Goal: Information Seeking & Learning: Stay updated

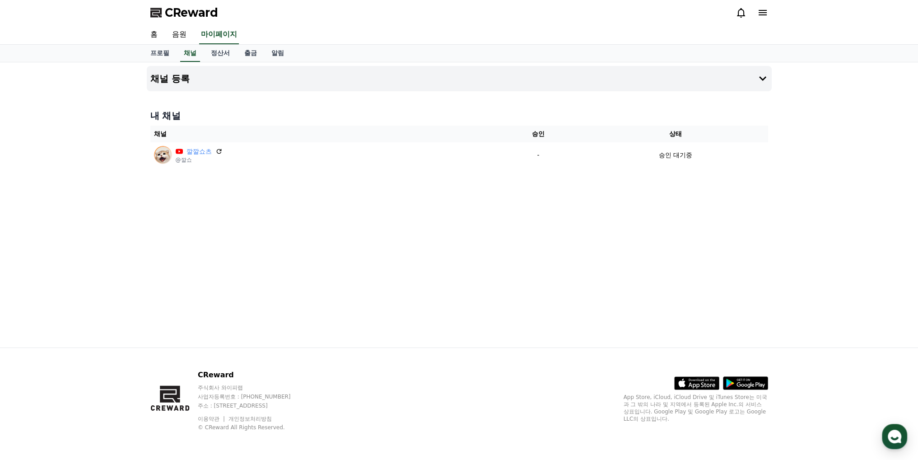
click at [820, 210] on div "채널 등록 내 채널 채널 승인 상태 깔깔쇼츠 @깔쇼 - 승인 대기중" at bounding box center [459, 204] width 918 height 285
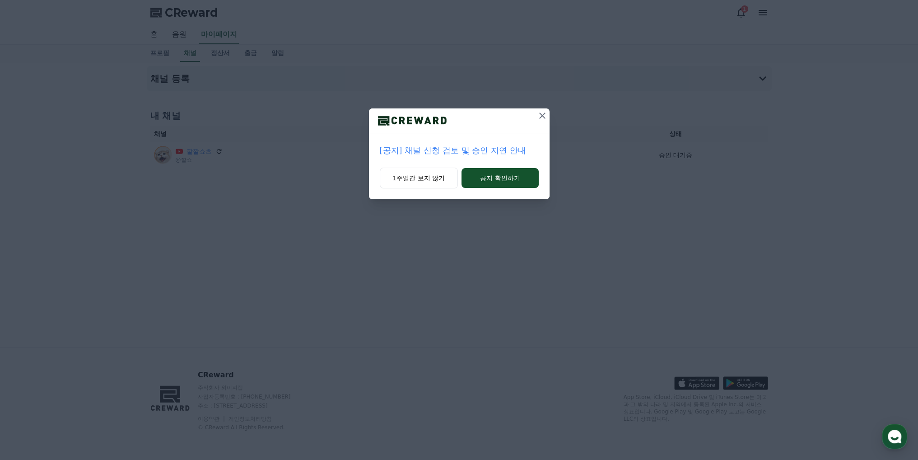
click at [464, 150] on p "[공지] 채널 신청 검토 및 승인 지연 안내" at bounding box center [459, 150] width 159 height 13
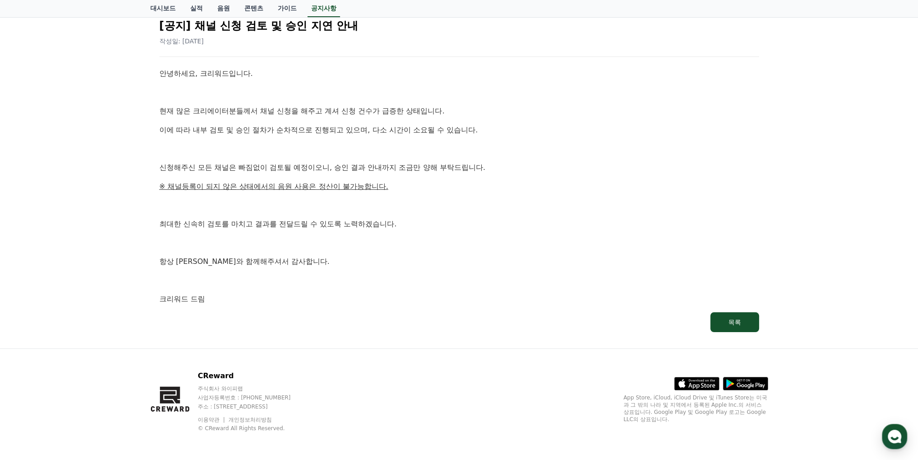
scroll to position [17, 0]
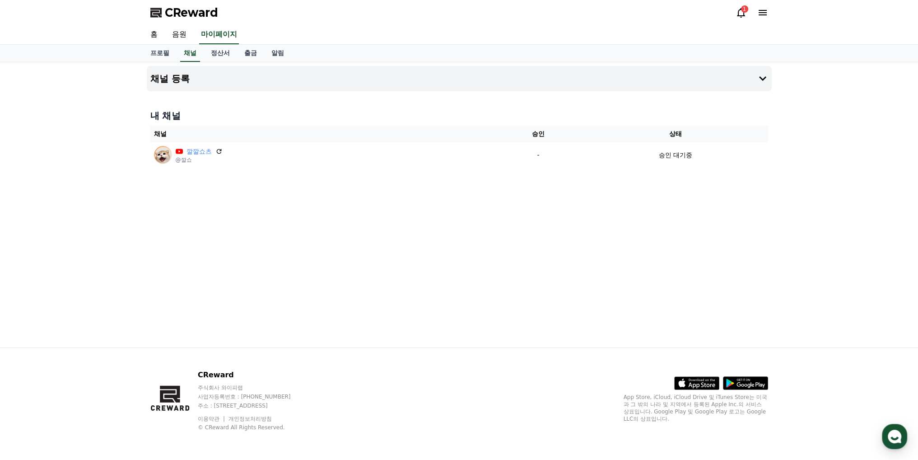
click at [736, 10] on icon at bounding box center [740, 12] width 11 height 11
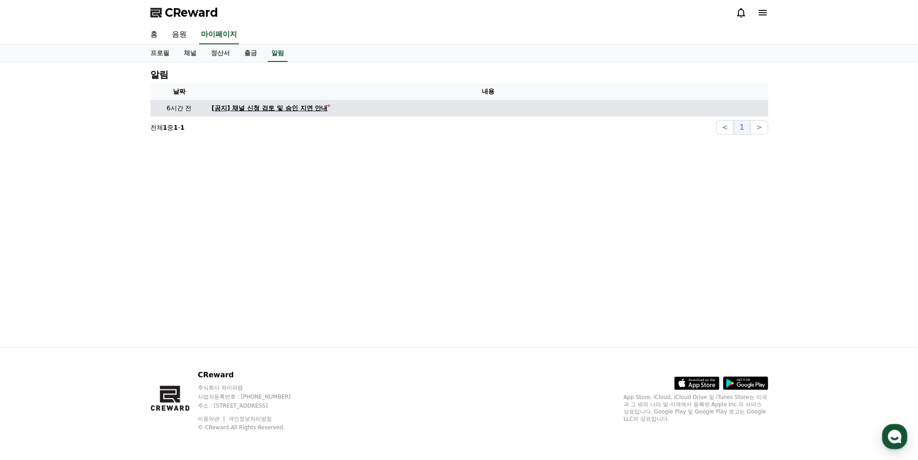
click at [305, 108] on div "[공지] 채널 신청 검토 및 승인 지연 안내" at bounding box center [270, 107] width 116 height 9
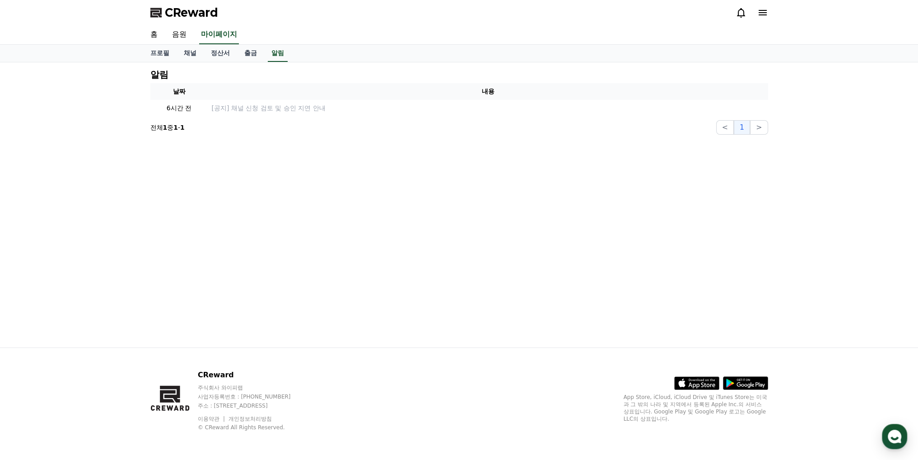
drag, startPoint x: 541, startPoint y: 183, endPoint x: 538, endPoint y: 157, distance: 26.9
click at [541, 183] on div "알림 날짜 내용 6시간 전 [공지] 채널 신청 검토 및 승인 지연 안내 전체 1 중 1 - 1 < 1 >" at bounding box center [459, 204] width 632 height 285
